Goal: Entertainment & Leisure: Browse casually

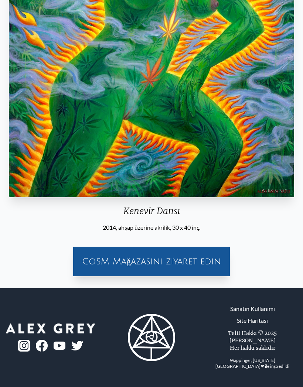
scroll to position [227, 0]
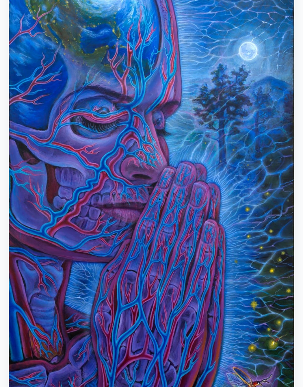
click at [25, 172] on img "17 / 22" at bounding box center [151, 144] width 285 height 630
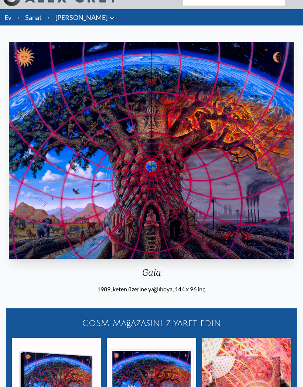
scroll to position [14, 0]
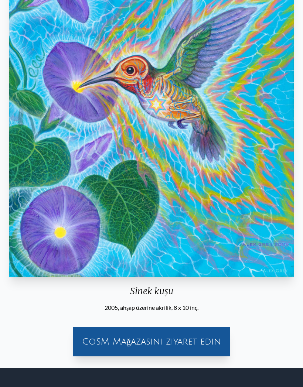
scroll to position [134, 0]
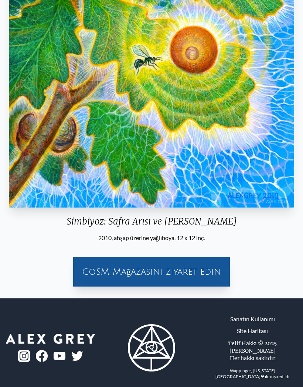
scroll to position [131, 0]
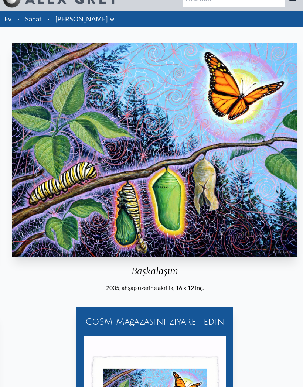
scroll to position [13, 0]
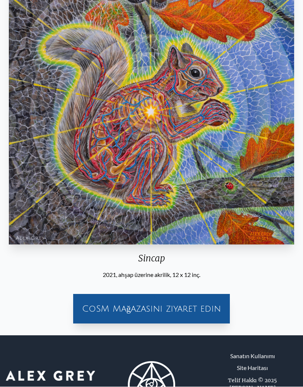
scroll to position [97, 0]
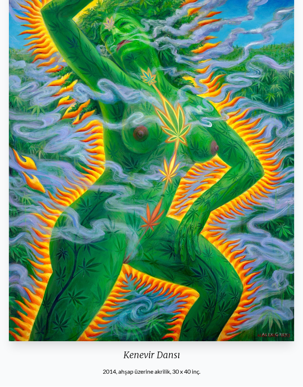
scroll to position [97, 0]
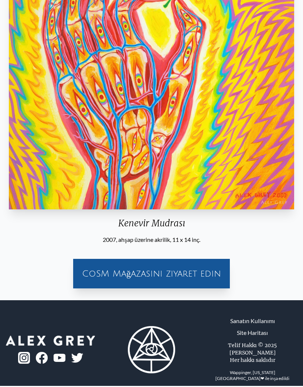
scroll to position [246, 0]
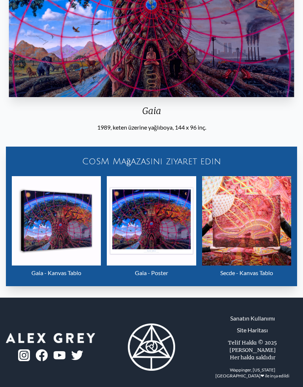
scroll to position [172, 0]
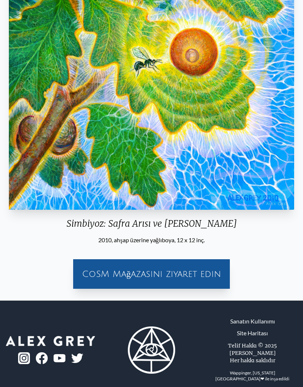
scroll to position [131, 0]
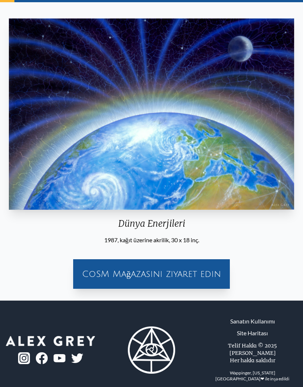
scroll to position [37, 0]
